Goal: Check status: Check status

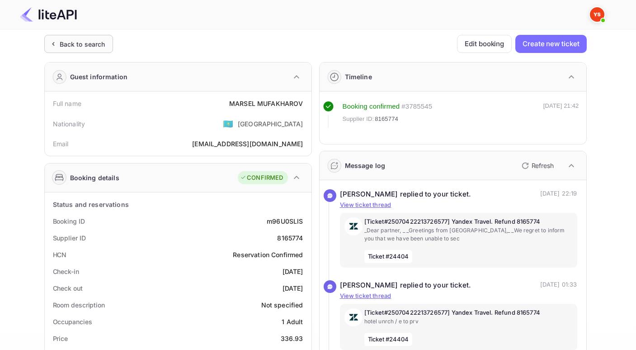
click at [71, 44] on div "Back to search" at bounding box center [83, 43] width 46 height 9
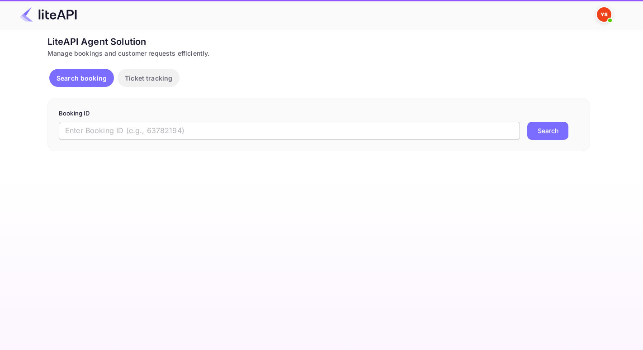
click at [190, 127] on input "text" at bounding box center [289, 131] width 461 height 18
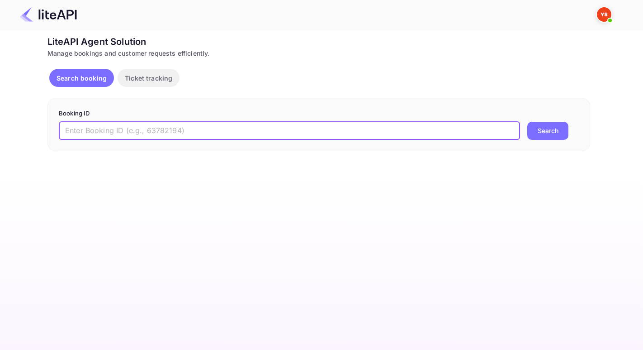
paste input "8765667"
type input "8765667"
click at [527, 122] on button "Search" at bounding box center [547, 131] width 41 height 18
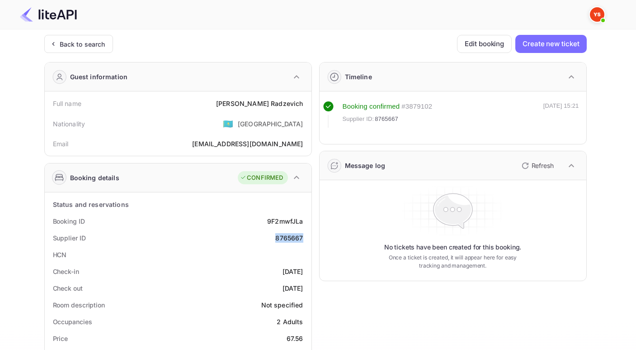
drag, startPoint x: 272, startPoint y: 237, endPoint x: 309, endPoint y: 240, distance: 37.6
copy div "8765667"
drag, startPoint x: 244, startPoint y: 104, endPoint x: 309, endPoint y: 104, distance: 64.7
click at [309, 104] on div "Full name [PERSON_NAME] Nationality 🇰🇿 [DEMOGRAPHIC_DATA] Email [EMAIL_ADDRESS]…" at bounding box center [178, 123] width 267 height 64
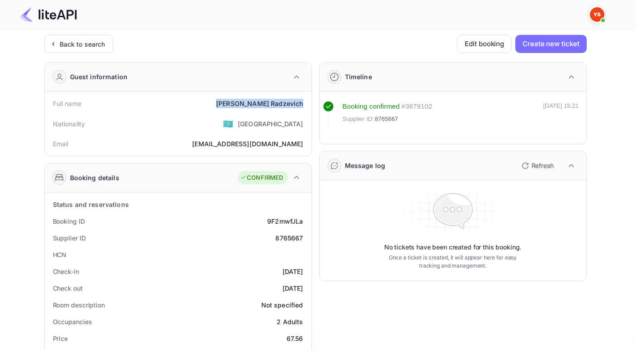
copy div "[PERSON_NAME]"
drag, startPoint x: 636, startPoint y: 23, endPoint x: 640, endPoint y: 43, distance: 21.3
click at [636, 43] on html "Now you can check your travel website directly from the link. Check your websit…" at bounding box center [318, 329] width 636 height 658
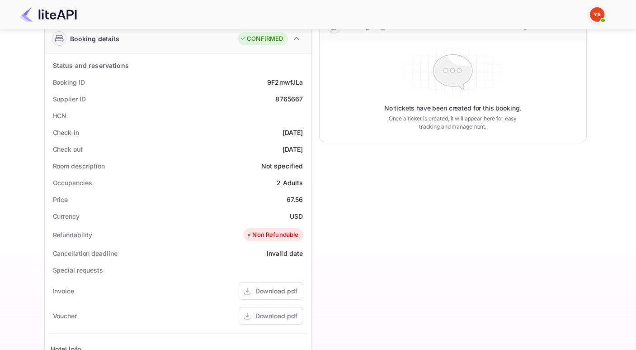
scroll to position [139, 0]
drag, startPoint x: 289, startPoint y: 199, endPoint x: 304, endPoint y: 199, distance: 15.4
click at [304, 199] on div "Price 67.56" at bounding box center [178, 198] width 260 height 17
copy div "67.56"
